Goal: Task Accomplishment & Management: Complete application form

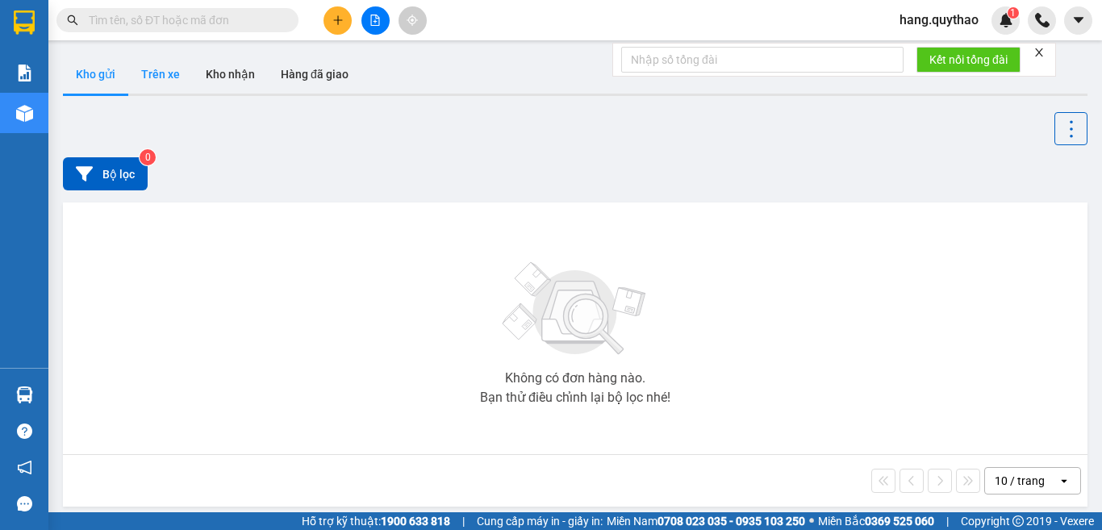
click at [160, 78] on button "Trên xe" at bounding box center [160, 74] width 65 height 39
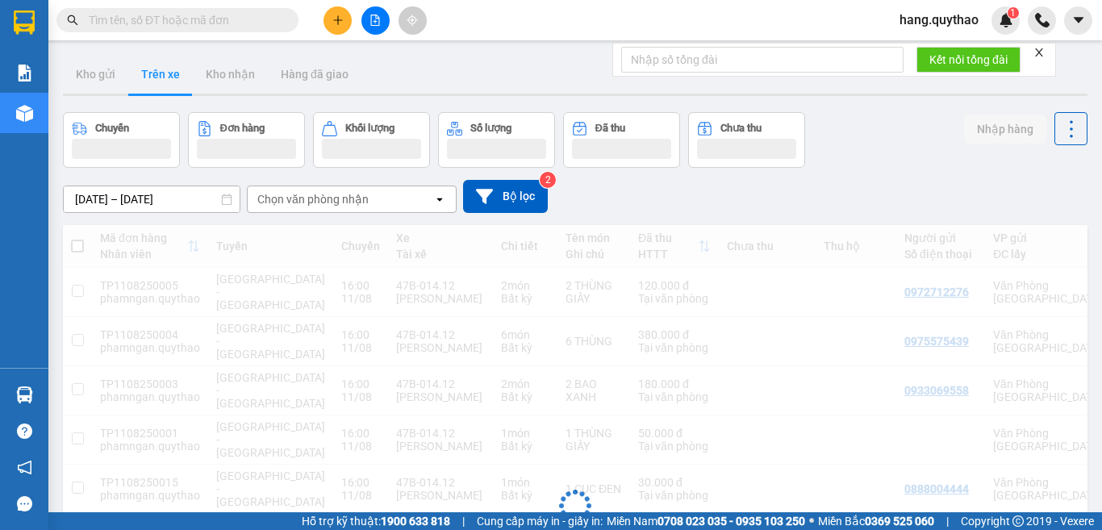
click at [378, 24] on icon "file-add" at bounding box center [374, 20] width 11 height 11
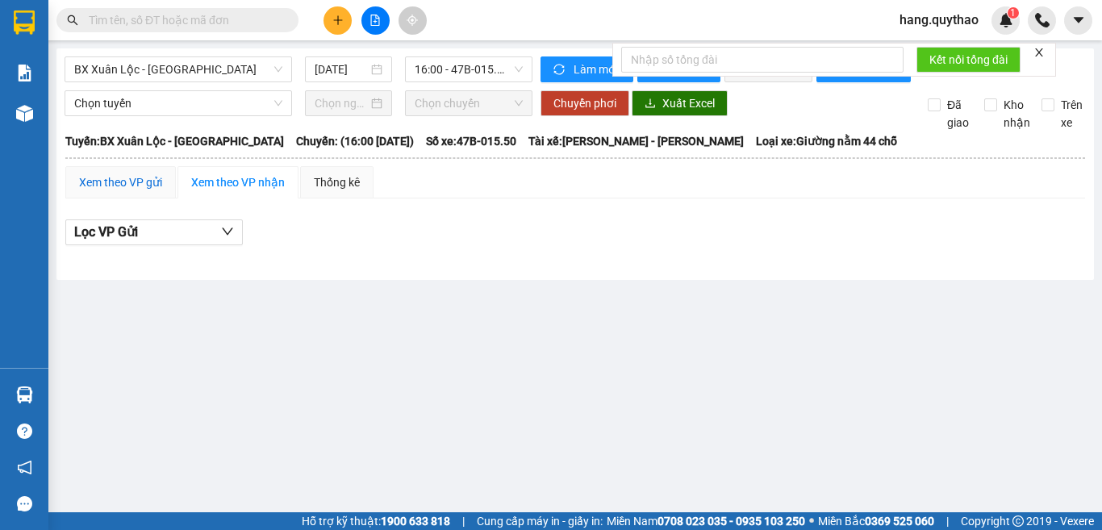
click at [144, 191] on div "Xem theo VP gửi" at bounding box center [120, 182] width 83 height 18
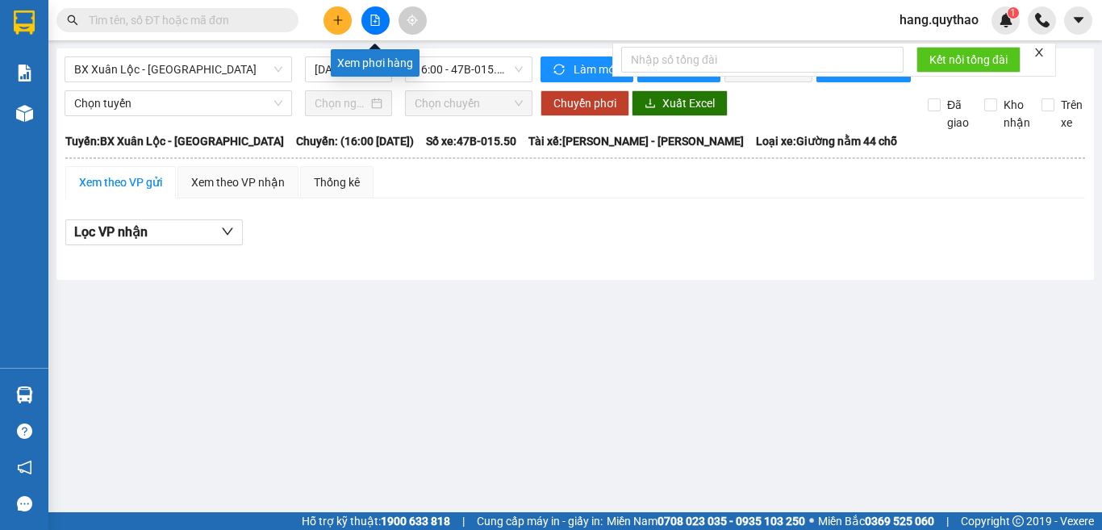
click at [378, 15] on icon "file-add" at bounding box center [374, 20] width 11 height 11
click at [233, 70] on span "BX Xuân Lộc - [GEOGRAPHIC_DATA]" at bounding box center [178, 69] width 208 height 24
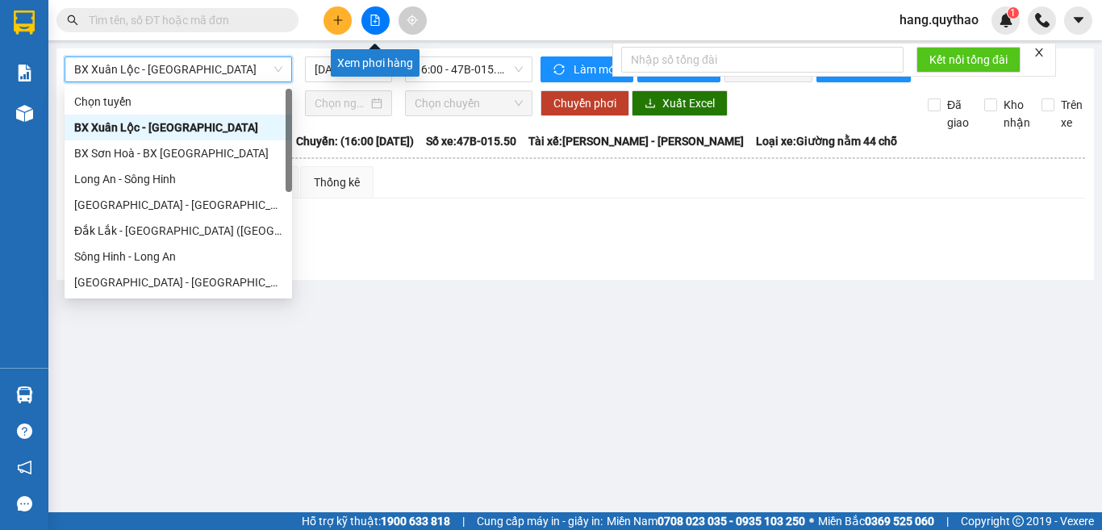
click at [374, 21] on icon "file-add" at bounding box center [374, 20] width 11 height 11
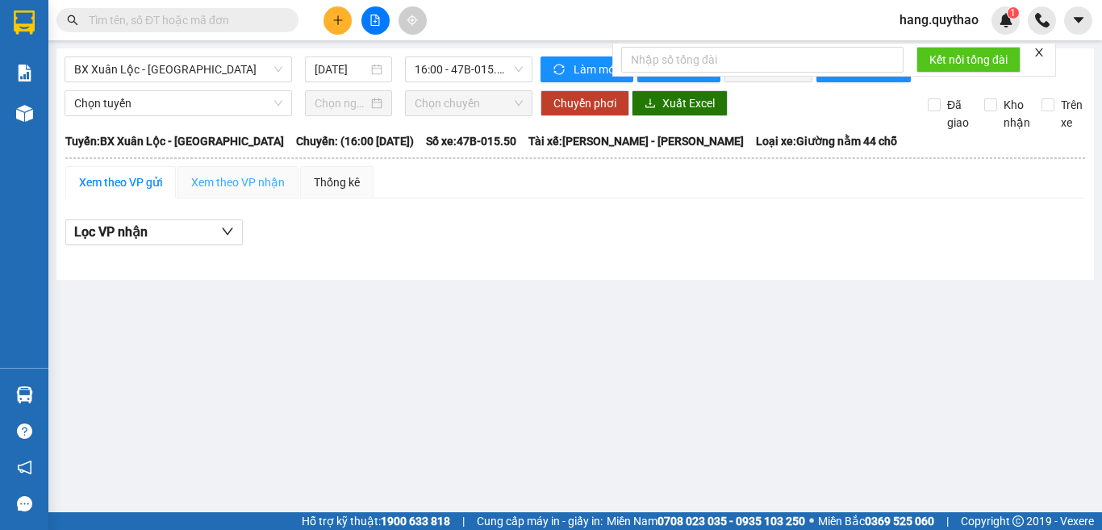
click at [245, 181] on div "Xem theo VP nhận" at bounding box center [237, 182] width 121 height 32
click at [247, 191] on div "Xem theo VP nhận" at bounding box center [238, 182] width 94 height 18
click at [114, 191] on div "Xem theo VP gửi" at bounding box center [120, 182] width 83 height 18
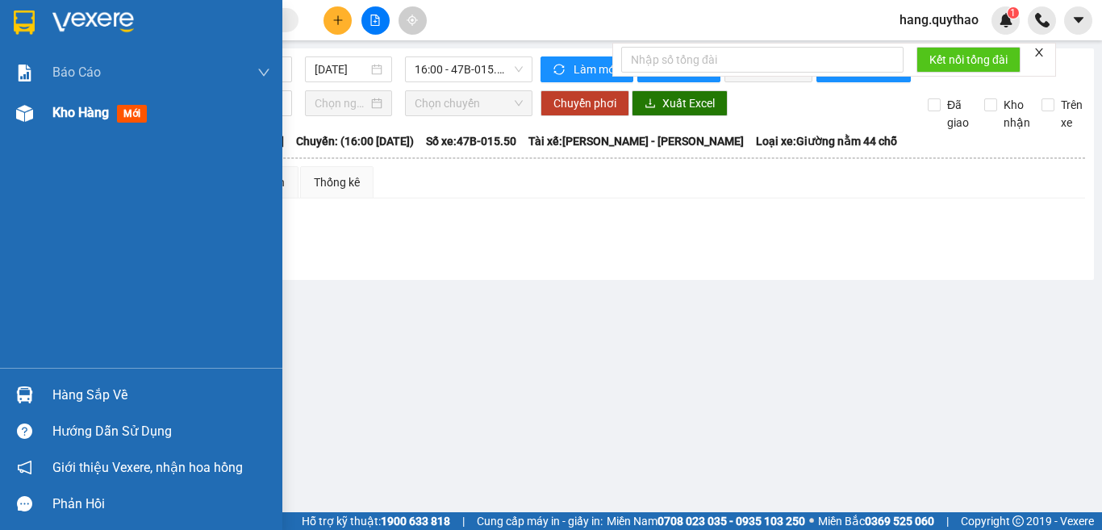
click at [0, 110] on div "Kho hàng mới" at bounding box center [141, 113] width 282 height 40
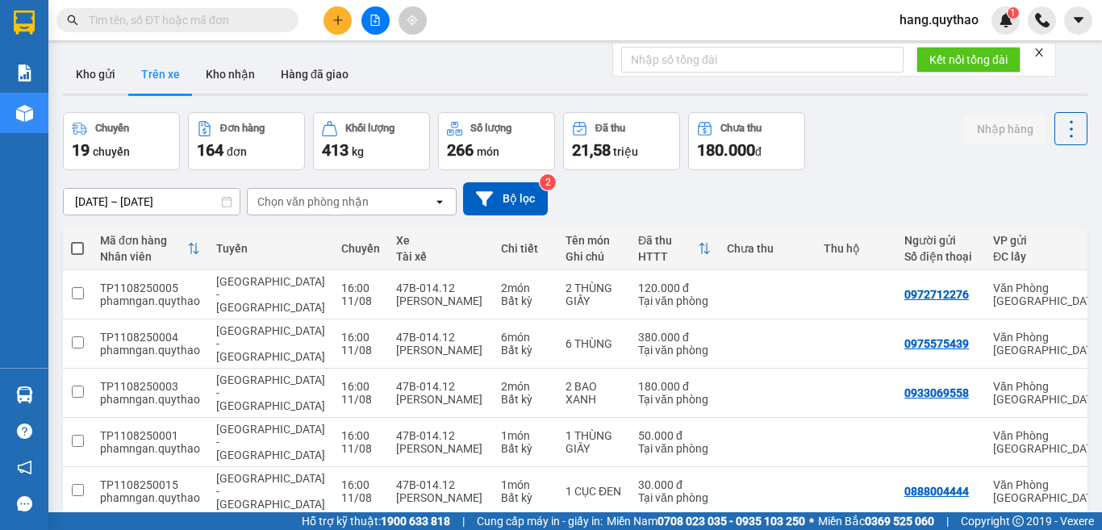
click at [1041, 48] on icon "close" at bounding box center [1038, 52] width 11 height 11
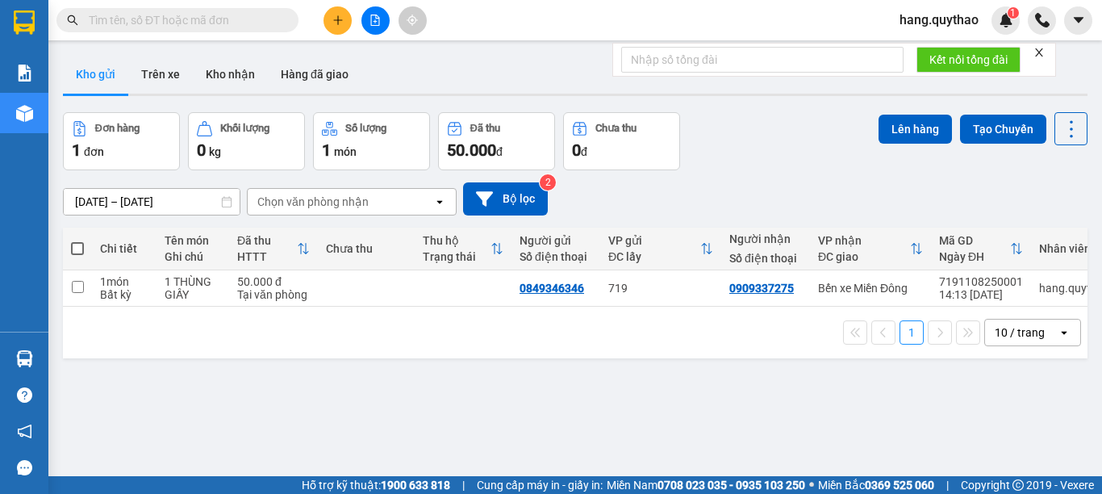
drag, startPoint x: 337, startPoint y: 23, endPoint x: 336, endPoint y: 46, distance: 23.4
click at [335, 29] on button at bounding box center [337, 20] width 28 height 28
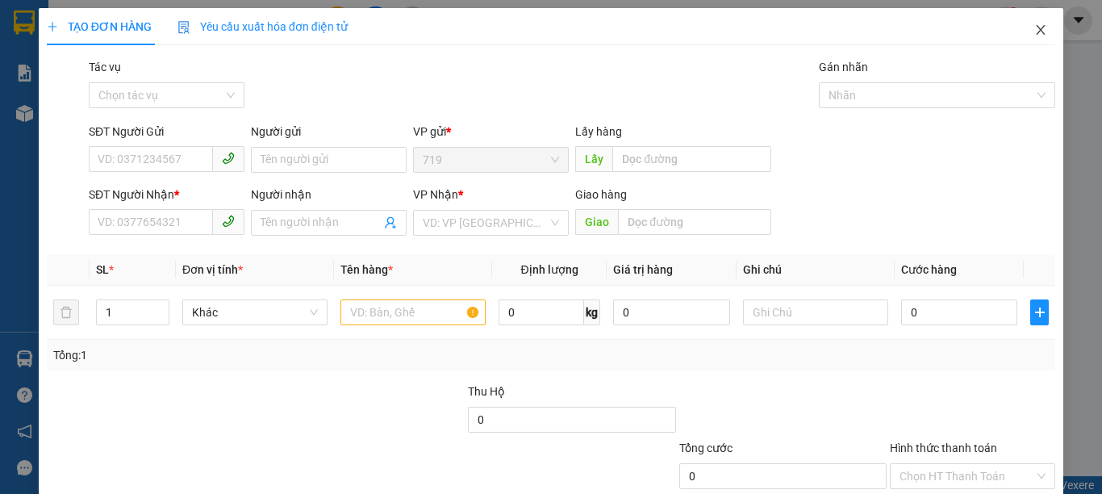
click at [1033, 37] on span "Close" at bounding box center [1040, 30] width 45 height 45
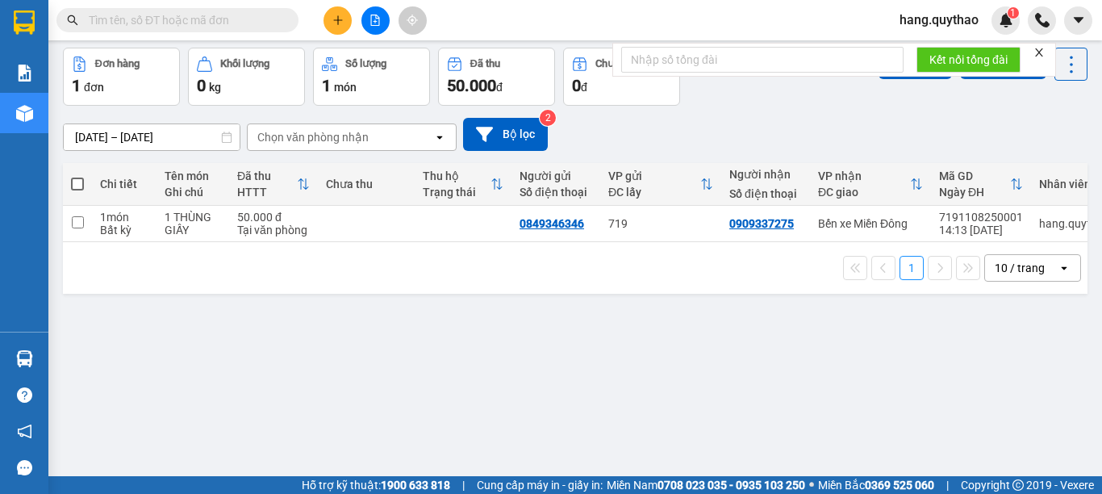
scroll to position [74, 0]
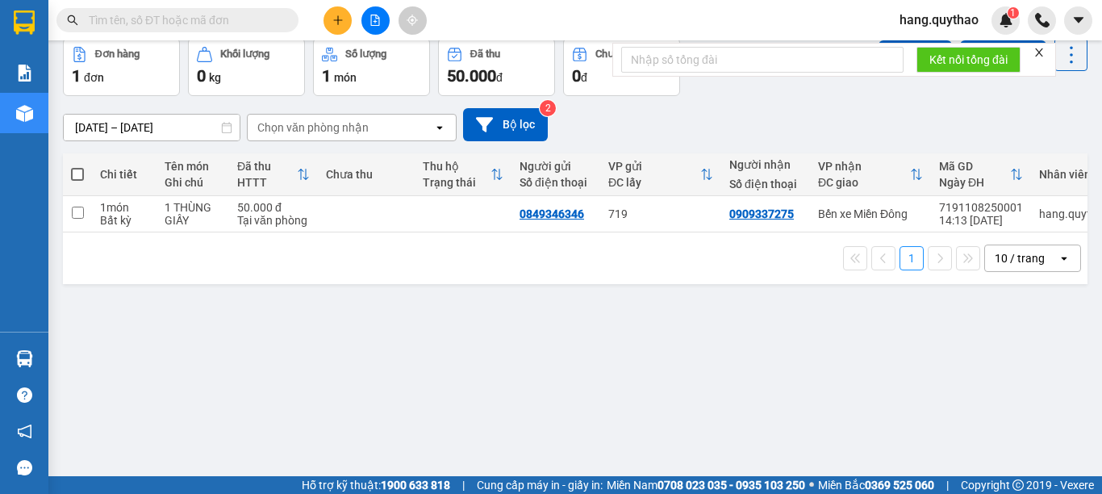
click at [331, 19] on button at bounding box center [337, 20] width 28 height 28
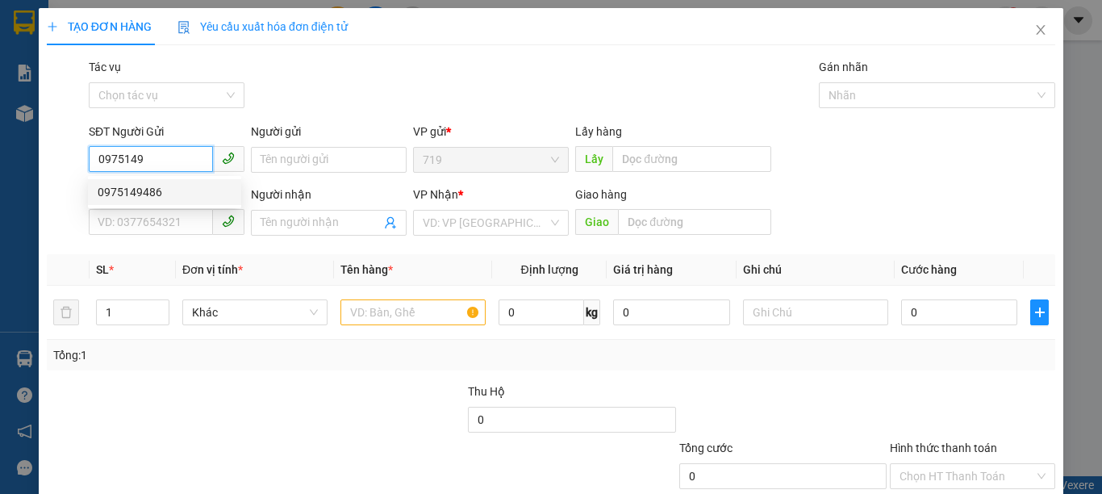
click at [144, 190] on div "0975149486" at bounding box center [165, 192] width 134 height 18
type input "0975149486"
type input "0336251477"
type input "CẦU KHÁNH VÂN"
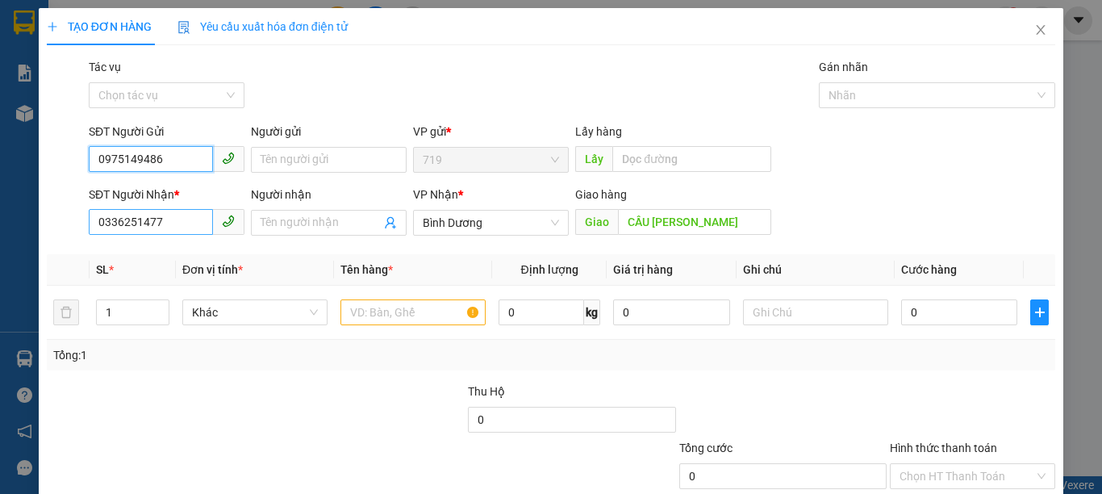
type input "0975149486"
click at [194, 223] on input "0336251477" at bounding box center [151, 222] width 124 height 26
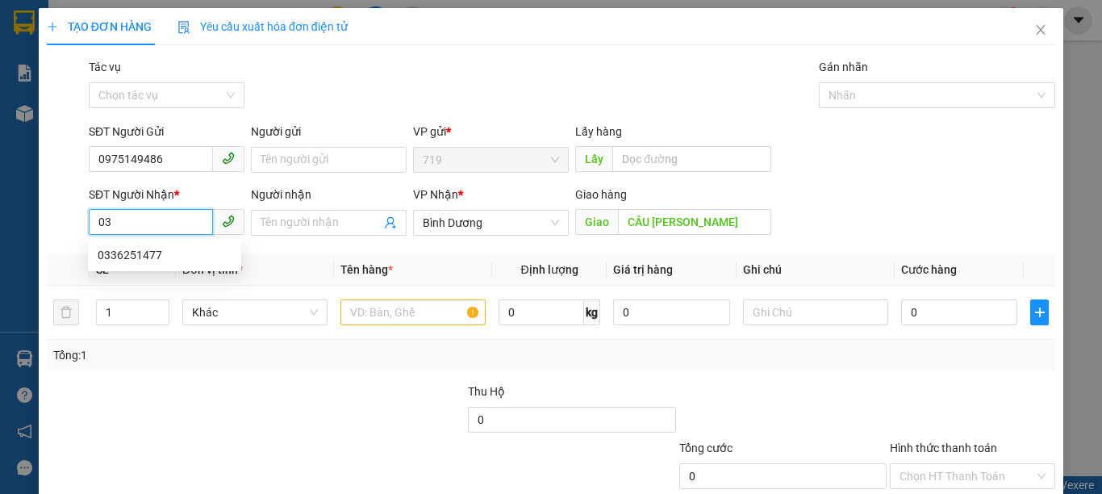
type input "0"
click at [128, 275] on div "0969048703" at bounding box center [165, 281] width 134 height 18
type input "0969048703"
type input "CHỢ ĐÔNG ĐÔ"
type input "0969048703"
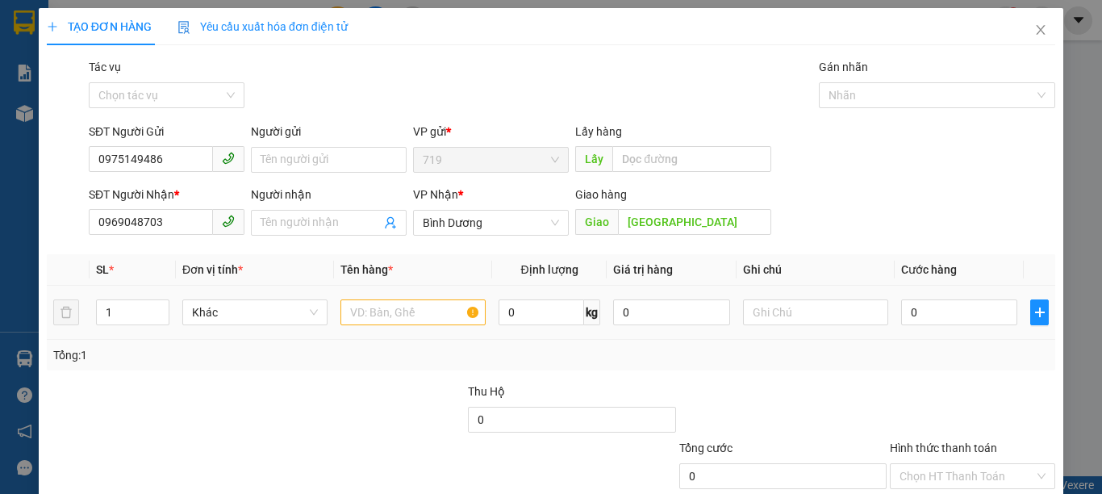
click at [135, 325] on div "1" at bounding box center [132, 312] width 73 height 32
click at [144, 313] on input "1" at bounding box center [133, 312] width 72 height 24
type input "3"
click at [423, 317] on input "text" at bounding box center [412, 312] width 145 height 26
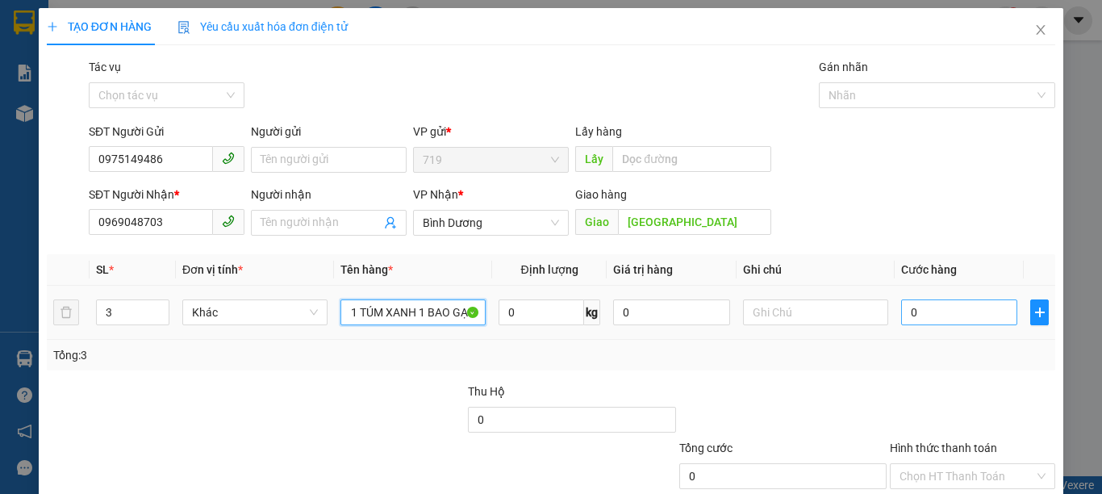
type input "1 THÙNG XỐP 1 TÚM XANH 1 BAO GẠO"
click at [924, 313] on input "0" at bounding box center [959, 312] width 116 height 26
type input "5"
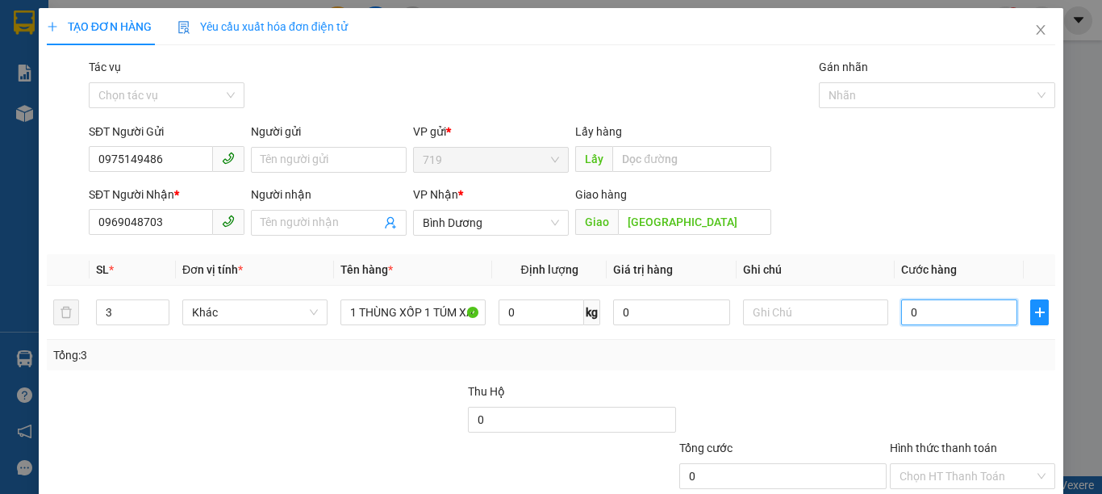
type input "5"
type input "50"
type input "500"
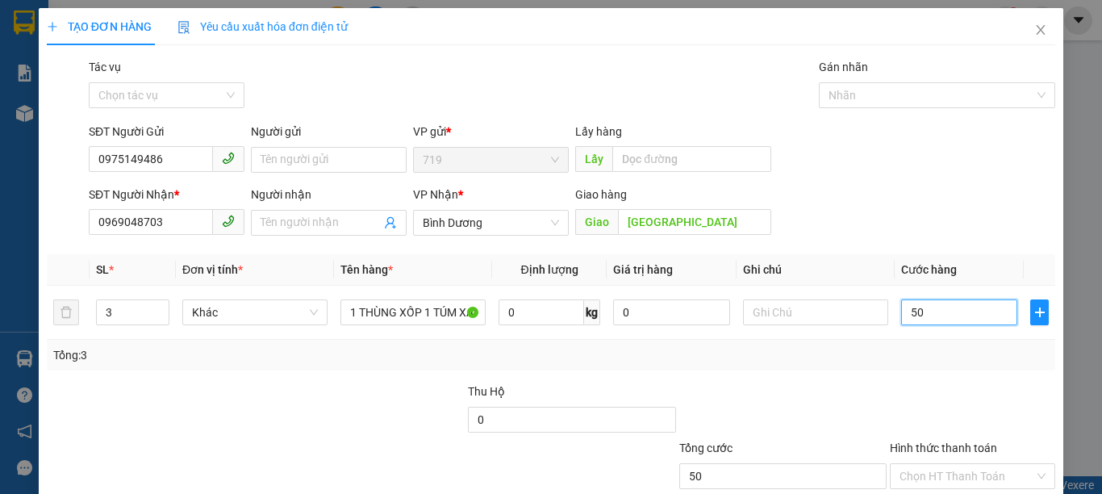
type input "500"
type input "50"
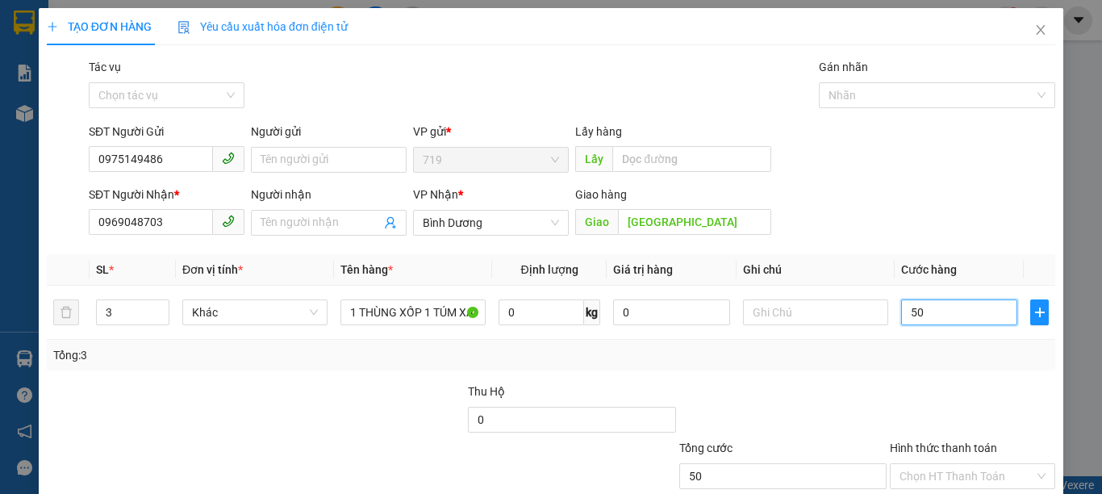
type input "5"
type input "0"
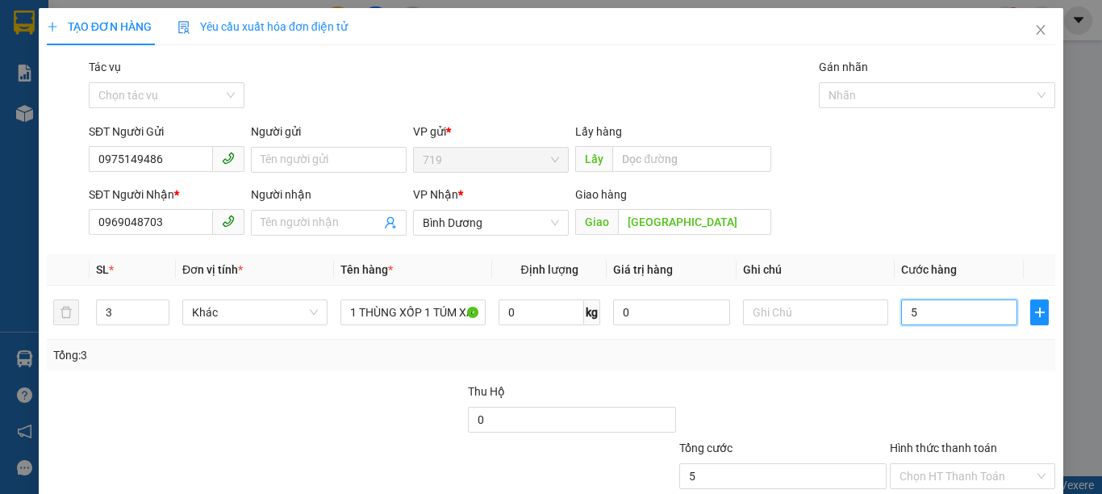
type input "0"
click at [901, 315] on input "0" at bounding box center [959, 312] width 116 height 26
type input "10"
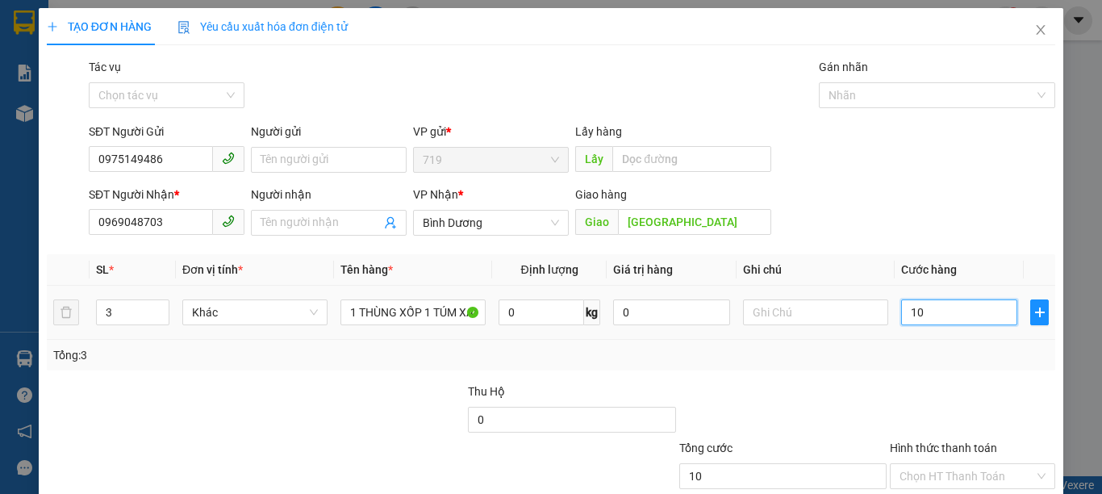
type input "150"
type input "1.500"
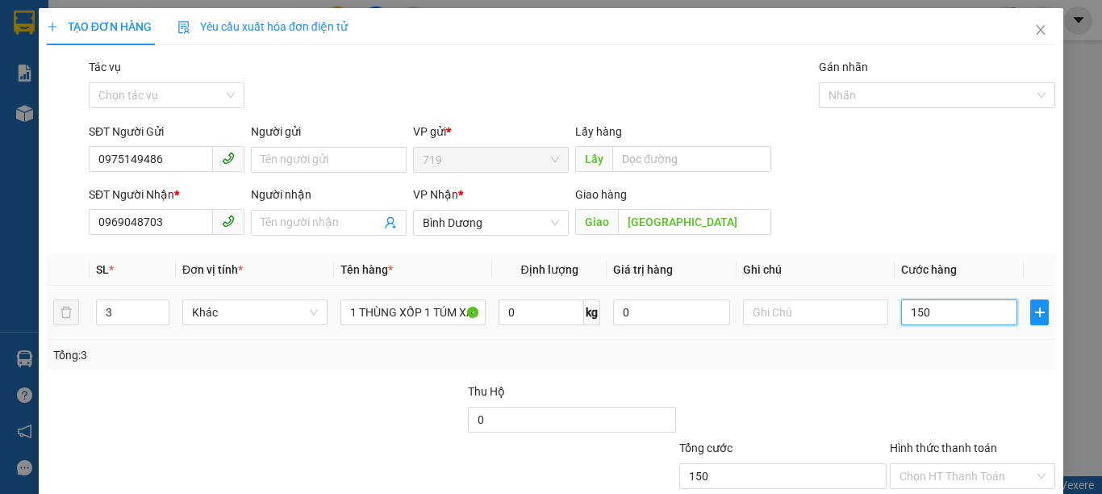
type input "1.500"
type input "15.000"
type input "150.000"
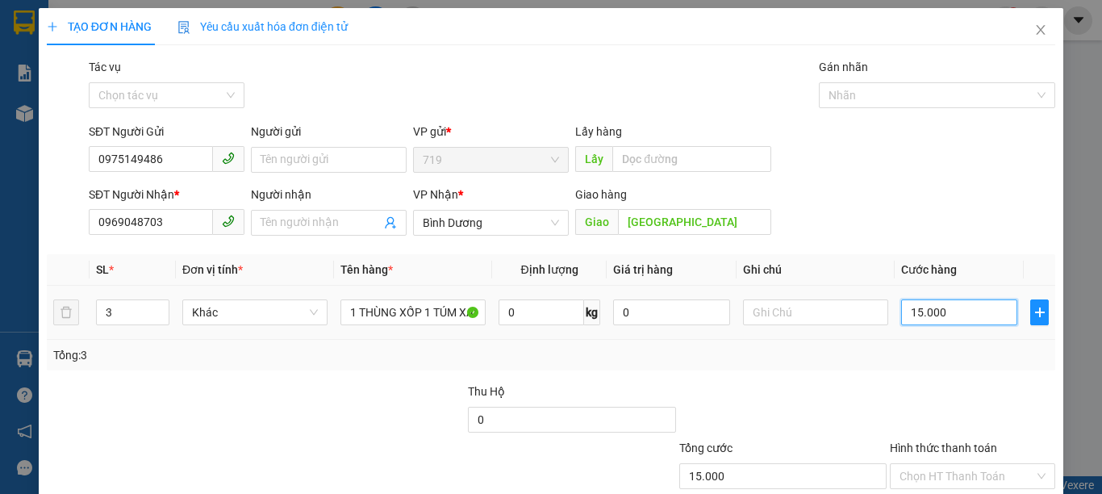
type input "150.000"
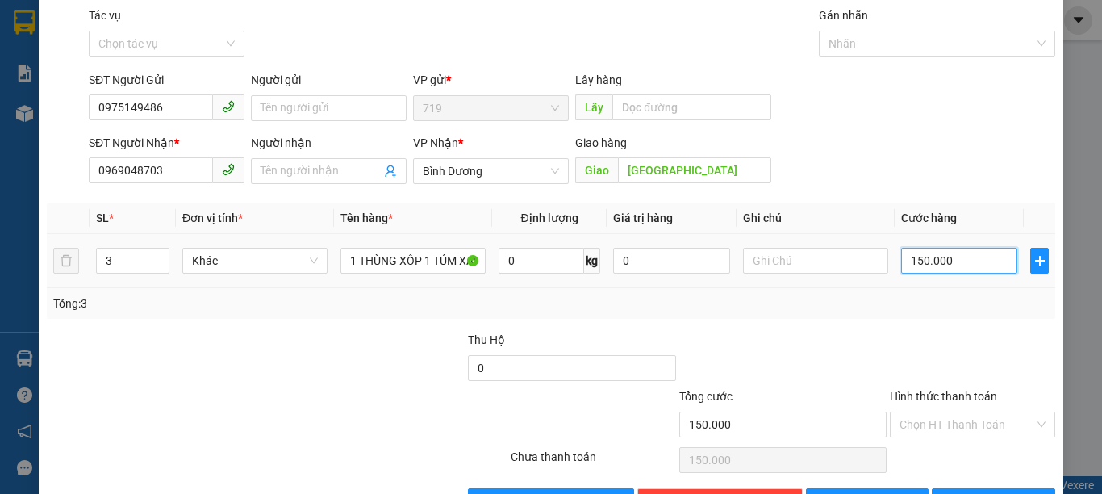
scroll to position [103, 0]
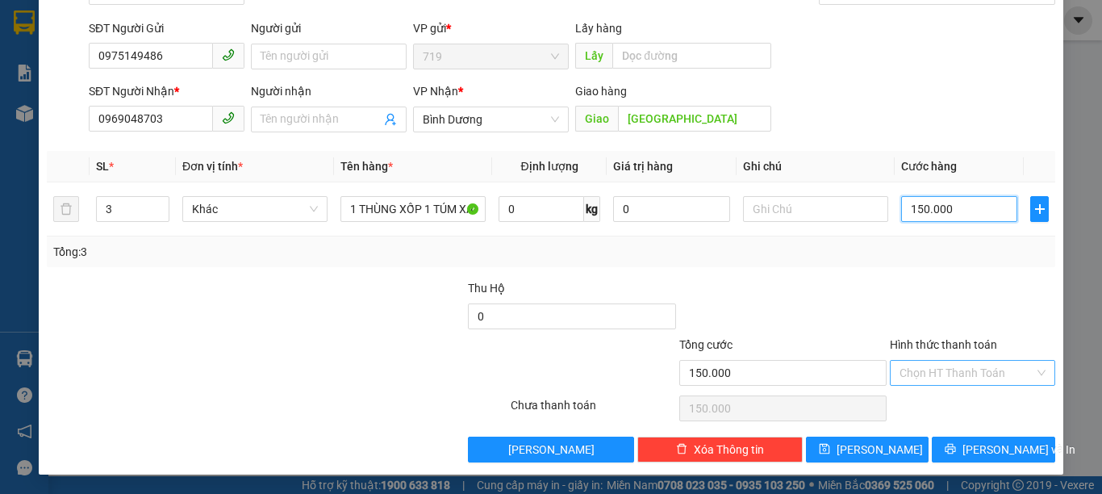
type input "150.000"
click at [962, 367] on input "Hình thức thanh toán" at bounding box center [966, 373] width 135 height 24
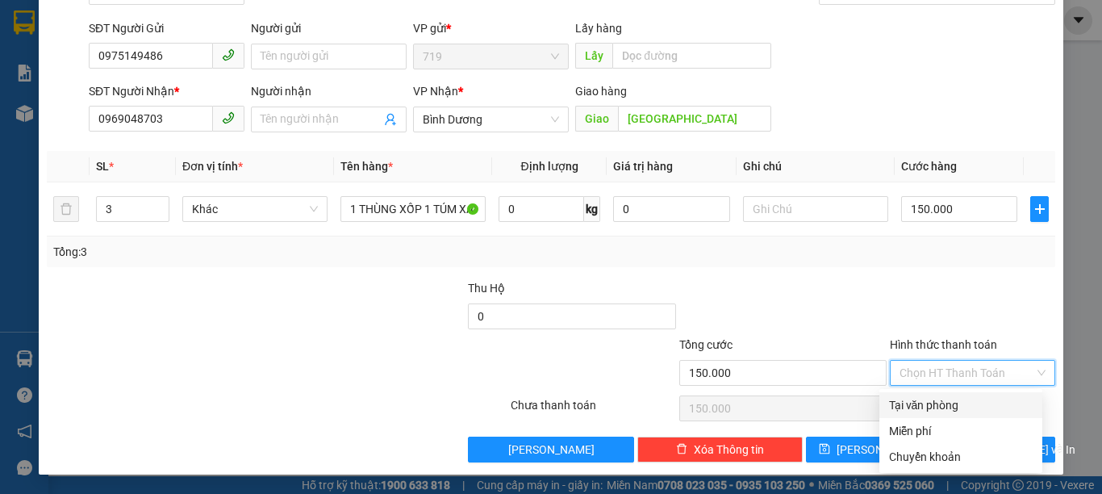
click at [929, 398] on div "Tại văn phòng" at bounding box center [961, 405] width 144 height 18
type input "0"
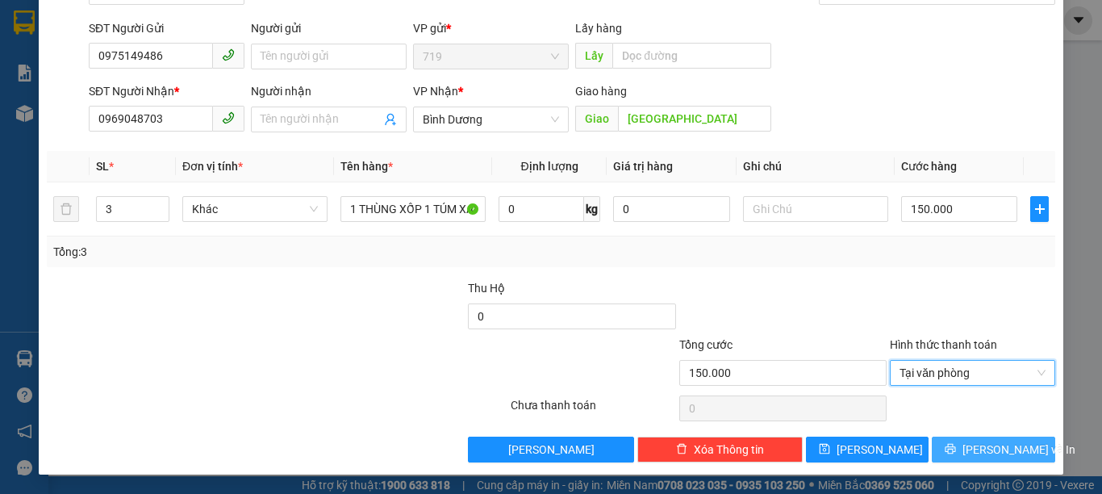
click at [974, 446] on span "Lưu và In" at bounding box center [1018, 449] width 113 height 18
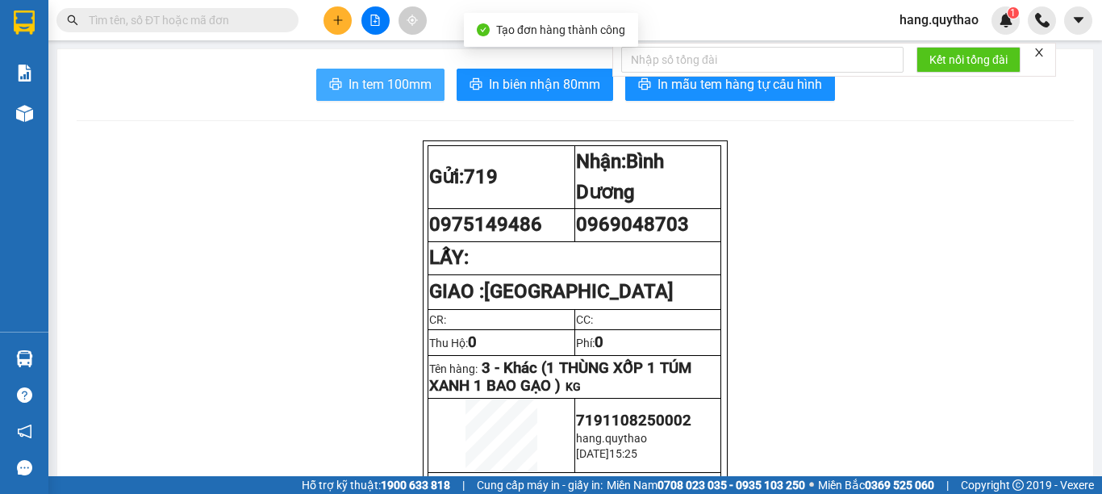
click at [381, 88] on span "In tem 100mm" at bounding box center [389, 84] width 83 height 20
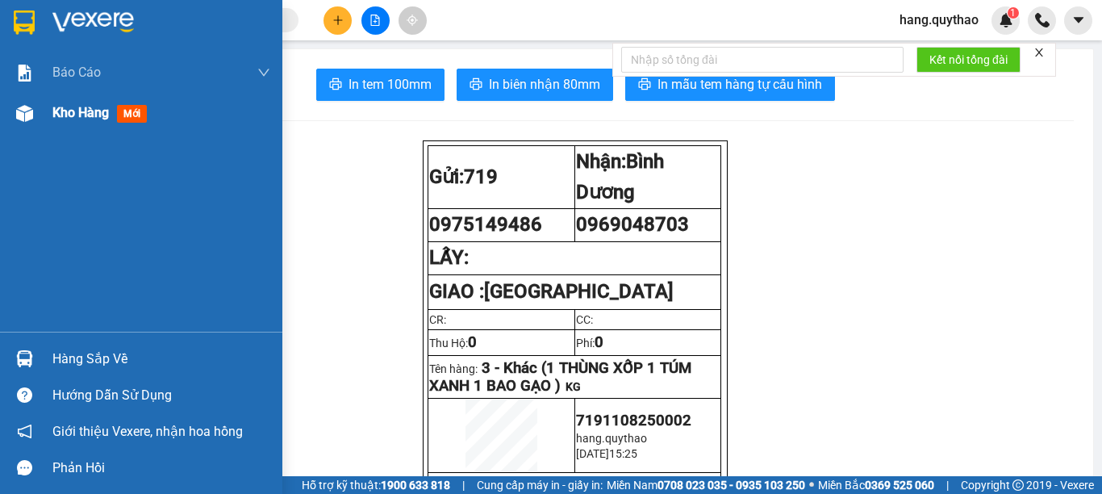
drag, startPoint x: 57, startPoint y: 114, endPoint x: 90, endPoint y: 148, distance: 47.4
click at [57, 115] on span "Kho hàng" at bounding box center [80, 112] width 56 height 15
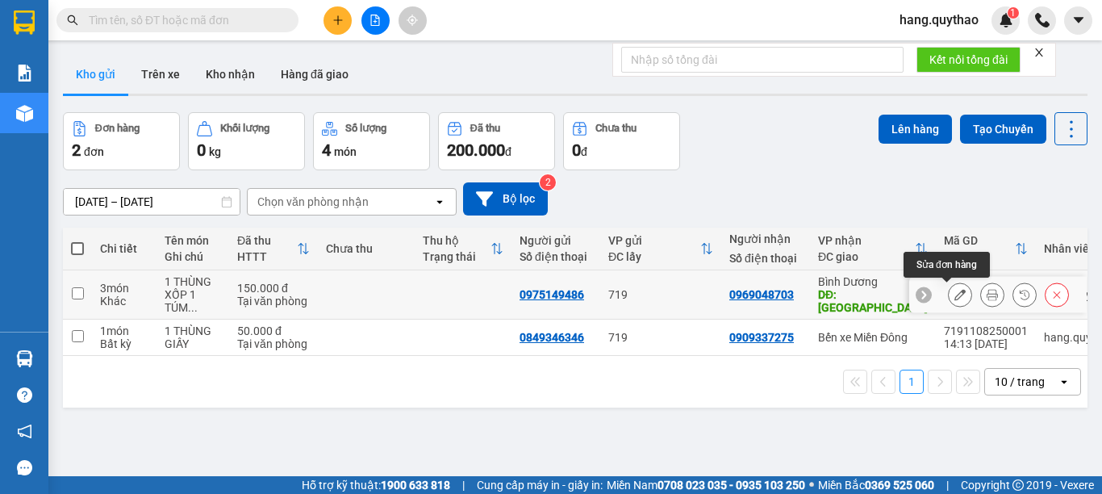
click at [949, 301] on button at bounding box center [960, 295] width 23 height 28
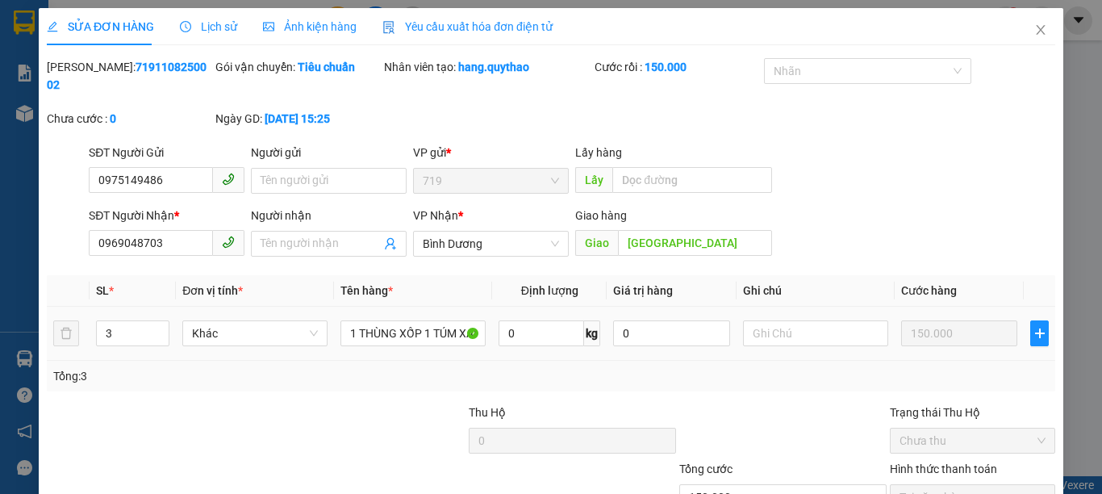
type input "0975149486"
type input "0969048703"
type input "CHỢ ĐÔNG ĐÔ"
type input "150.000"
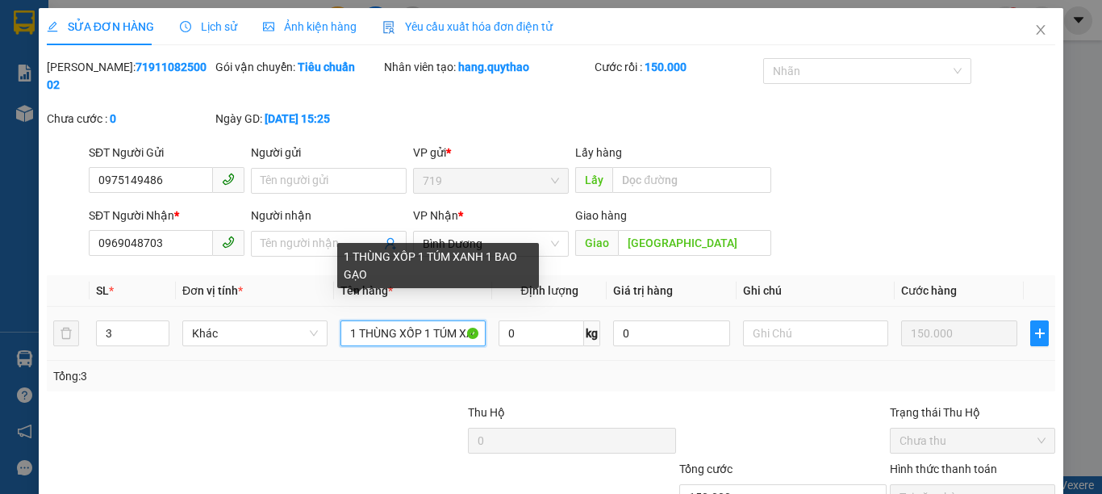
click at [474, 320] on input "1 THÙNG XỐP 1 TÚM XANH 1 BAO GẠO" at bounding box center [412, 333] width 145 height 26
click at [475, 321] on input "1 THÙNG XỐP 1 TÚM XANH 1 BAO GẠO" at bounding box center [412, 333] width 145 height 26
click at [472, 320] on input "1 THÙNG XỐP 1 TÚM XANH 1 BAO GẠO" at bounding box center [412, 333] width 145 height 26
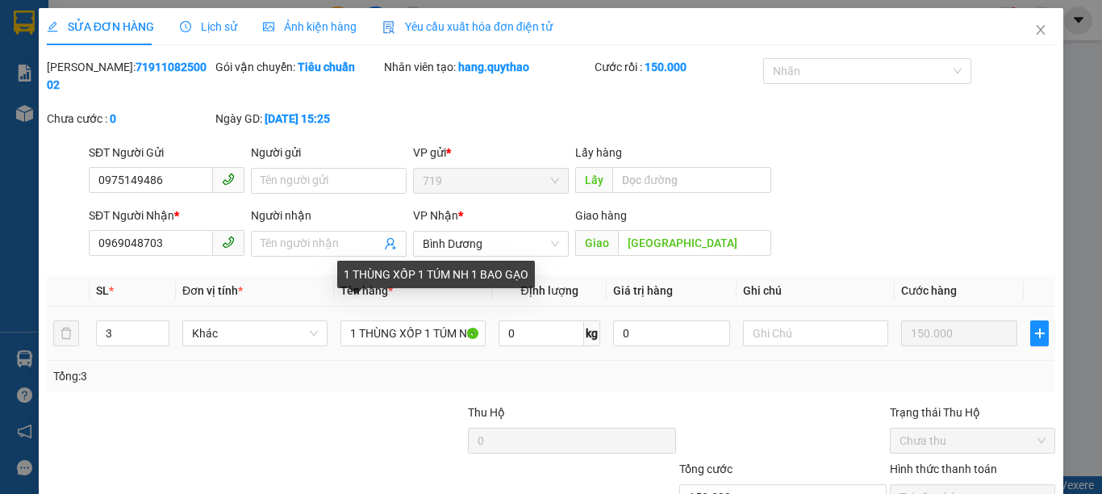
click at [532, 275] on div "1 THÙNG XỐP 1 TÚM NH 1 BAO GẠO" at bounding box center [436, 274] width 198 height 27
click at [475, 320] on input "1 THÙNG XỐP 1 TÚM NH 1 BAO GẠO" at bounding box center [412, 333] width 145 height 26
click at [510, 273] on div "1 THÙNG XỐP 1 TÚM1 BAO GẠO" at bounding box center [425, 274] width 177 height 27
click at [470, 320] on input "1 THÙNG XỐP 1 TÚM1 BAO GẠO" at bounding box center [412, 333] width 145 height 26
click at [483, 319] on td "1 THÙNG XỐP 1 TÚAO GẠO" at bounding box center [413, 334] width 158 height 54
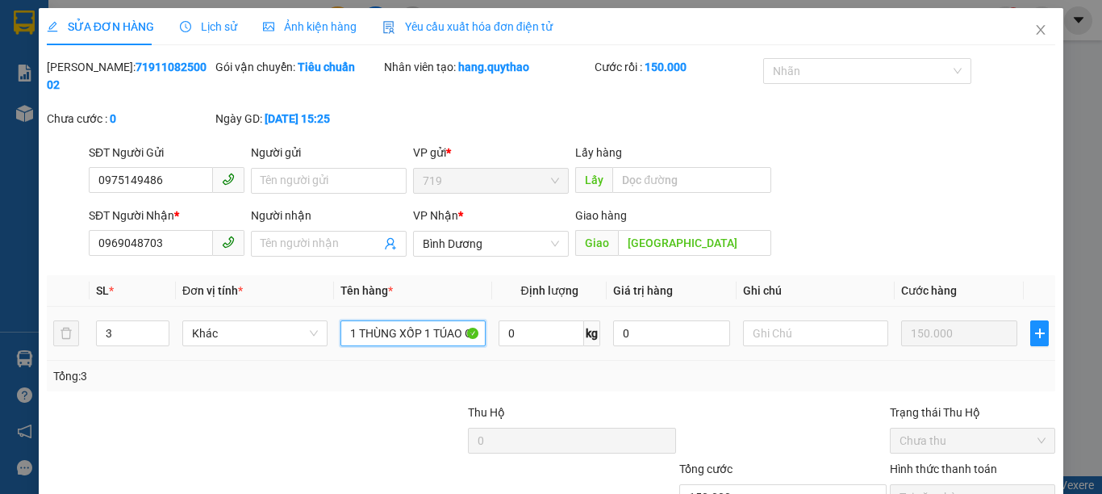
click at [467, 320] on input "1 THÙNG XỐP 1 TÚAO GẠO" at bounding box center [412, 333] width 145 height 26
click at [415, 320] on input "1T XỐP ẠO" at bounding box center [412, 333] width 145 height 26
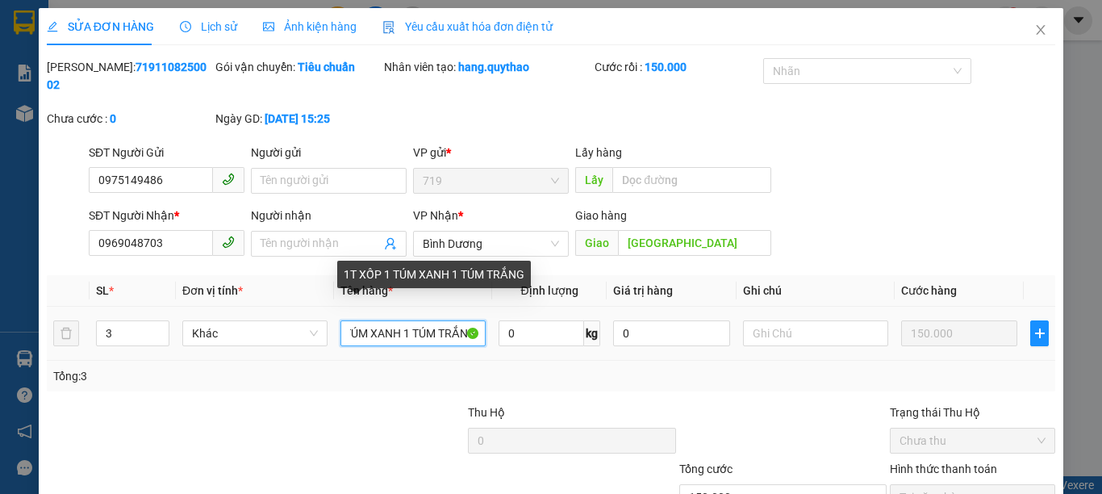
scroll to position [0, 61]
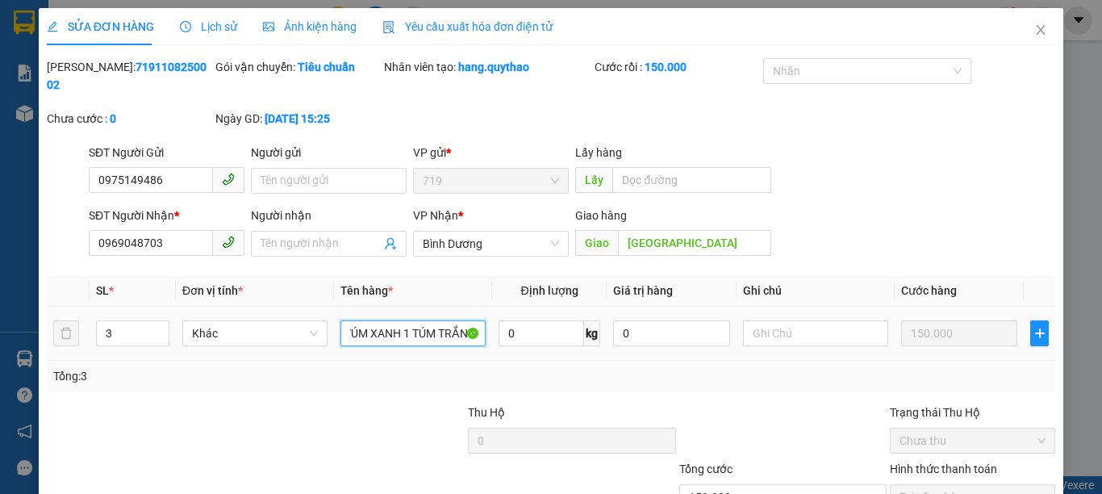
click at [344, 320] on input "1T XỐP 1 TÚM XANH 1 TÚM TRẮNG" at bounding box center [412, 333] width 145 height 26
click at [359, 320] on input "M XANH 1 TÚM TRẮNG" at bounding box center [412, 333] width 145 height 26
click at [384, 320] on input "MXANH 1 TÚM TRẮNG" at bounding box center [412, 333] width 145 height 26
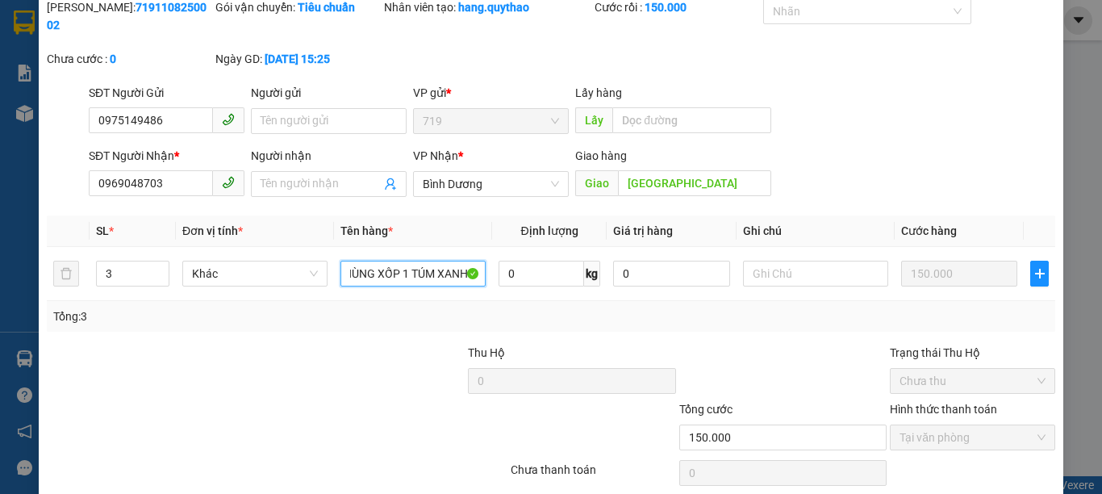
scroll to position [106, 0]
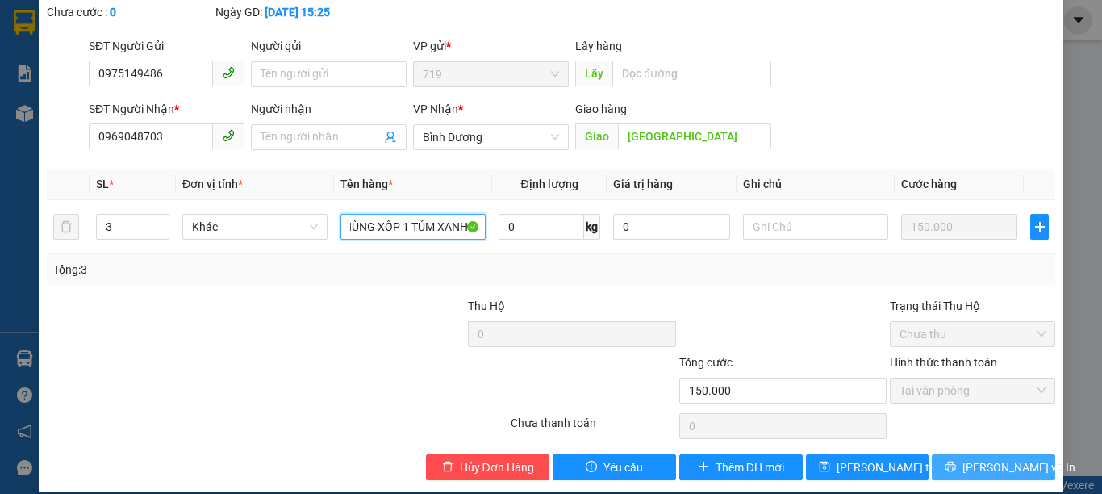
type input "2 THÙNG XỐP 1 TÚM XANH 1 TÚM TRẮNG"
click at [987, 458] on span "Lưu và In" at bounding box center [1018, 467] width 113 height 18
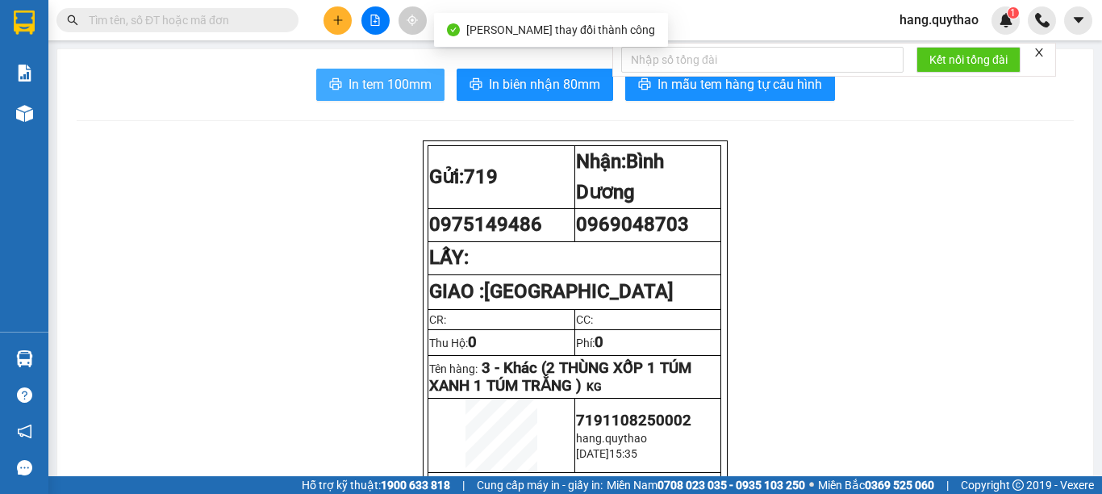
click at [361, 75] on span "In tem 100mm" at bounding box center [389, 84] width 83 height 20
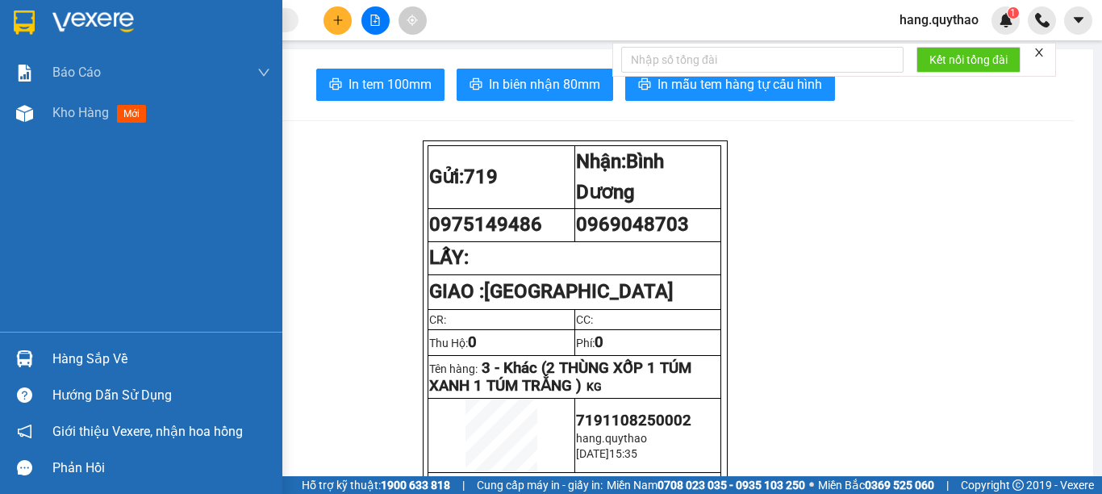
click at [88, 117] on span "Kho hàng" at bounding box center [80, 112] width 56 height 15
